Goal: Task Accomplishment & Management: Manage account settings

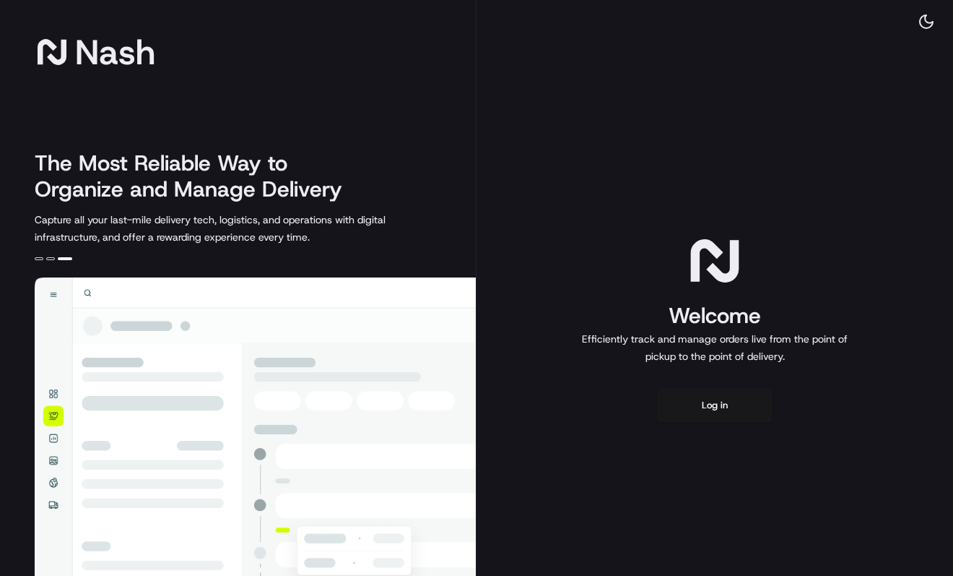
click at [610, 180] on div "Welcome Efficiently track and manage orders live from the point of pickup to th…" at bounding box center [715, 327] width 477 height 655
click at [701, 409] on button "Log in" at bounding box center [715, 405] width 116 height 35
